Goal: Task Accomplishment & Management: Use online tool/utility

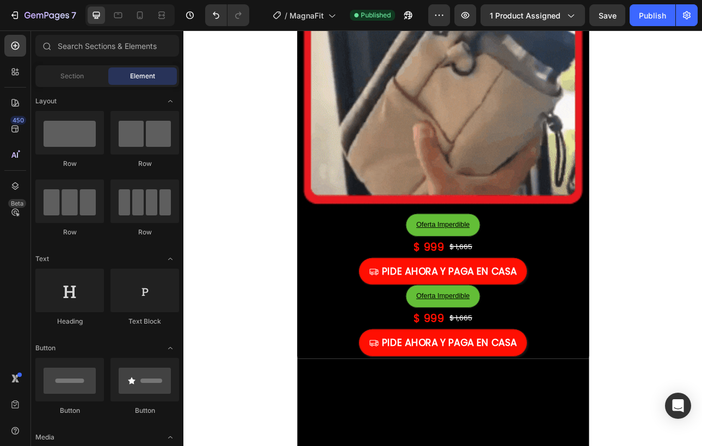
scroll to position [2351, 0]
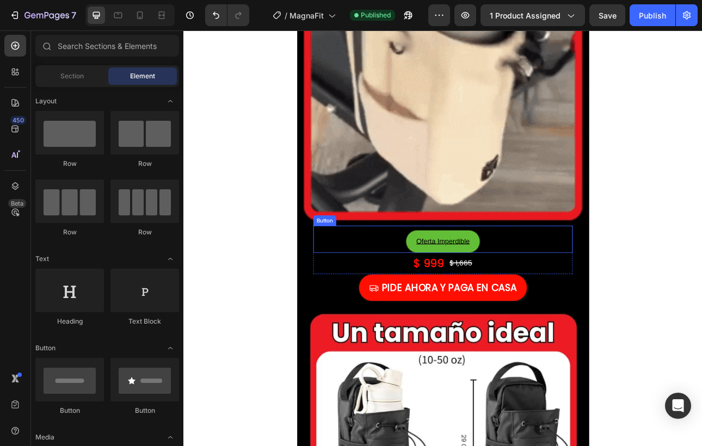
click at [376, 277] on div "Oferta Imperdible Button" at bounding box center [509, 293] width 326 height 34
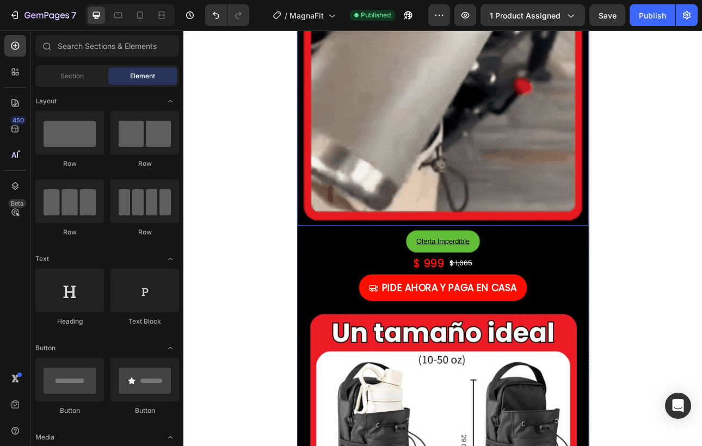
click at [337, 210] on img at bounding box center [509, 92] width 367 height 367
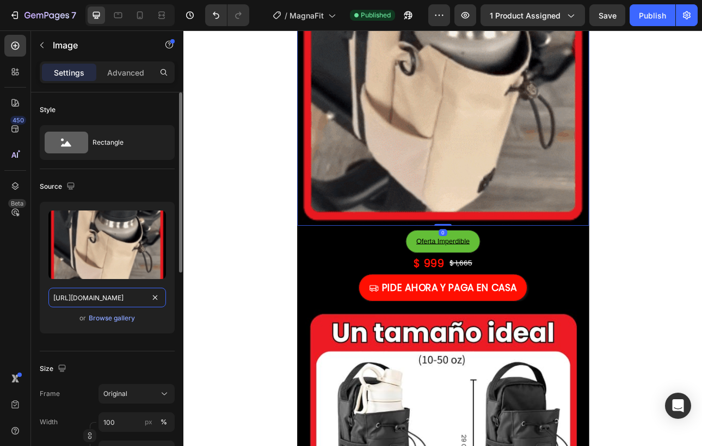
click at [97, 292] on input "[URL][DOMAIN_NAME]" at bounding box center [106, 298] width 117 height 20
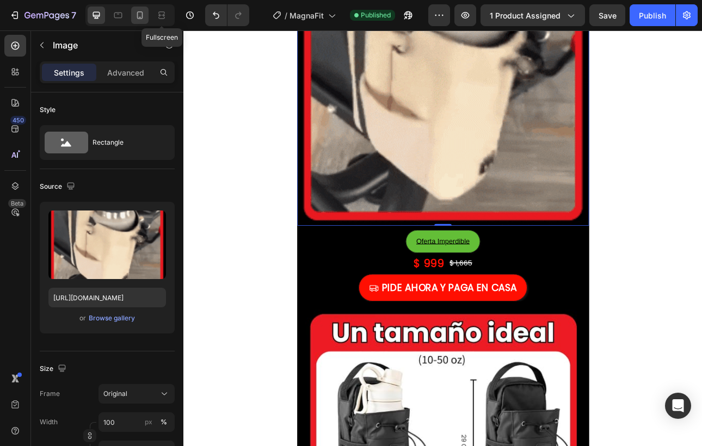
click at [140, 15] on icon at bounding box center [139, 15] width 11 height 11
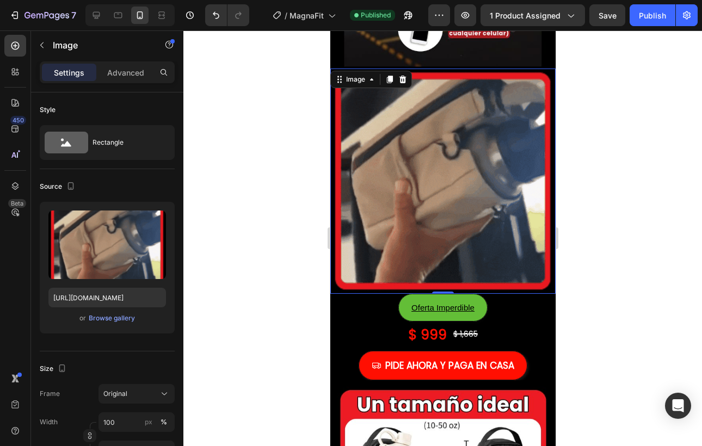
scroll to position [1372, 0]
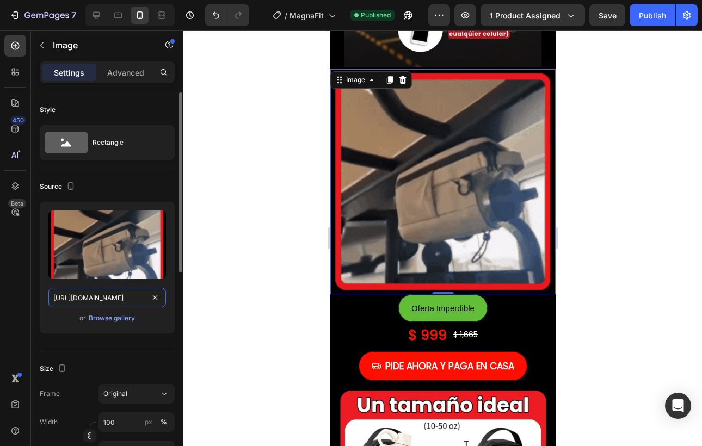
click at [123, 297] on input "[URL][DOMAIN_NAME]" at bounding box center [106, 298] width 117 height 20
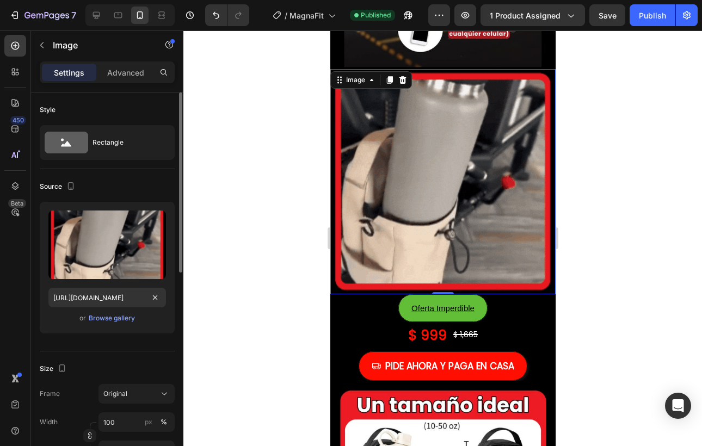
scroll to position [0, 0]
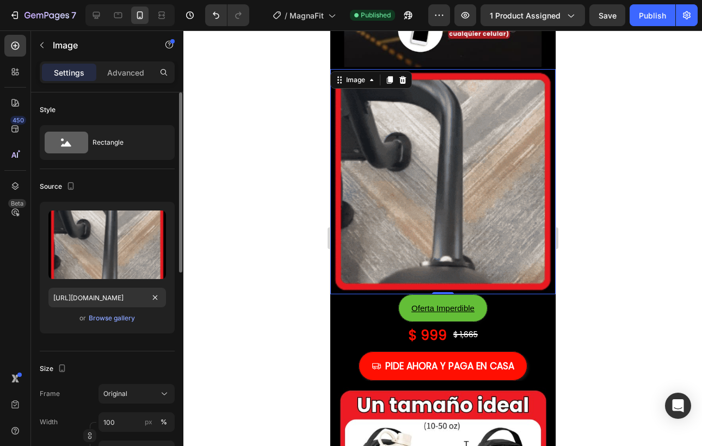
click at [164, 330] on div "Upload Image [URL][DOMAIN_NAME] or Browse gallery" at bounding box center [107, 268] width 135 height 132
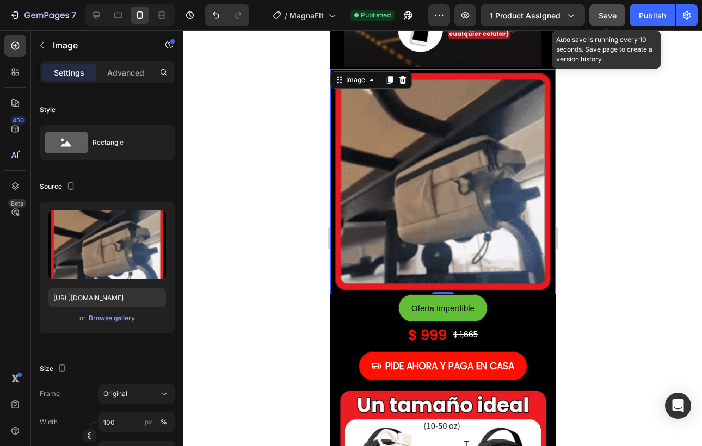
click at [607, 10] on div "Save" at bounding box center [607, 15] width 18 height 11
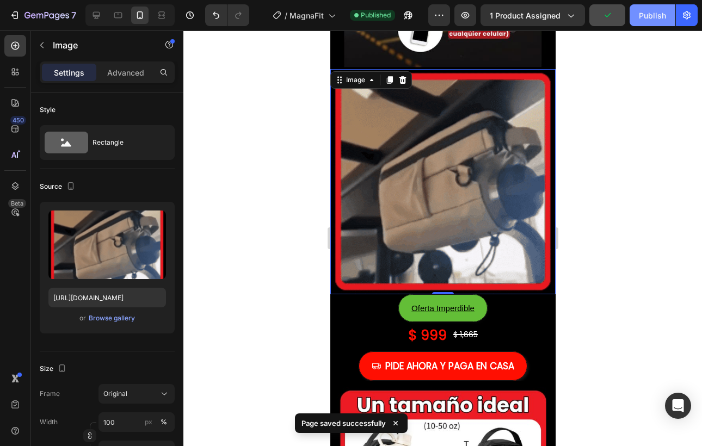
click at [643, 21] on button "Publish" at bounding box center [652, 15] width 46 height 22
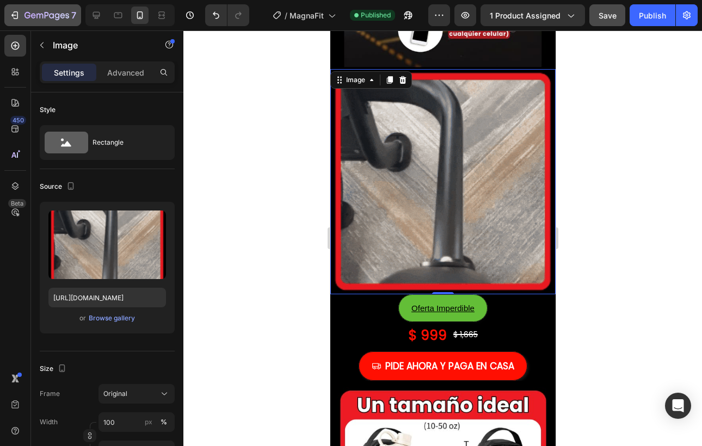
click at [14, 21] on button "7" at bounding box center [42, 15] width 77 height 22
